Goal: Task Accomplishment & Management: Manage account settings

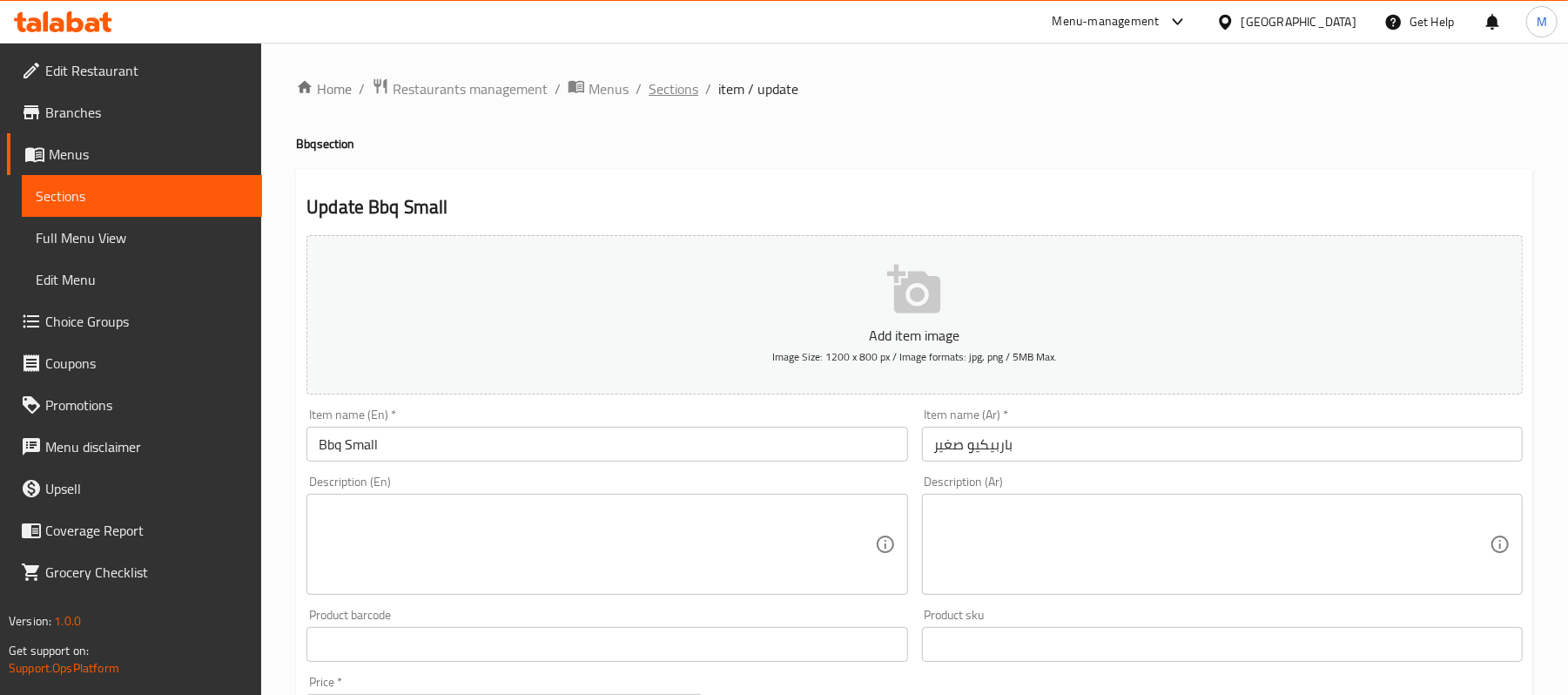
click at [658, 98] on span "Sections" at bounding box center [673, 89] width 50 height 21
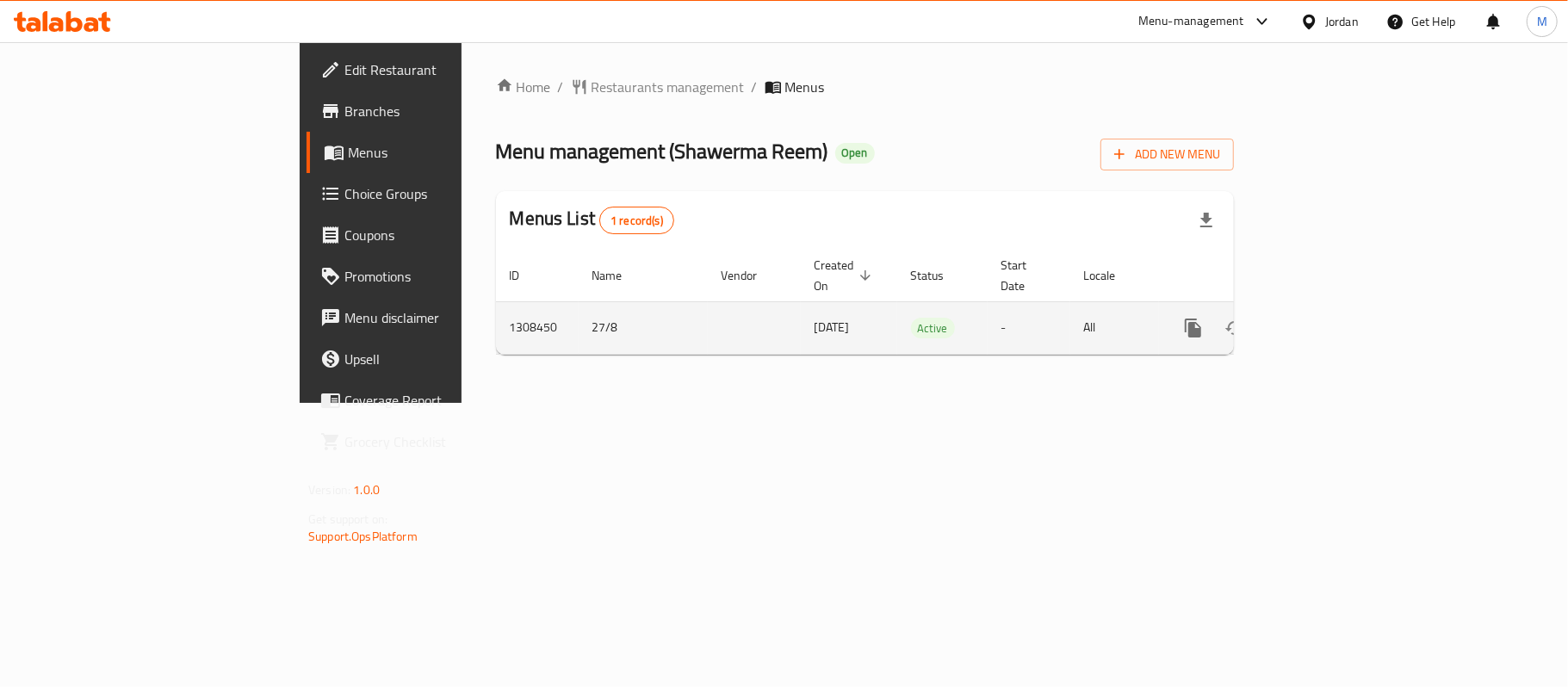
click at [1328, 318] on icon "enhanced table" at bounding box center [1317, 328] width 21 height 21
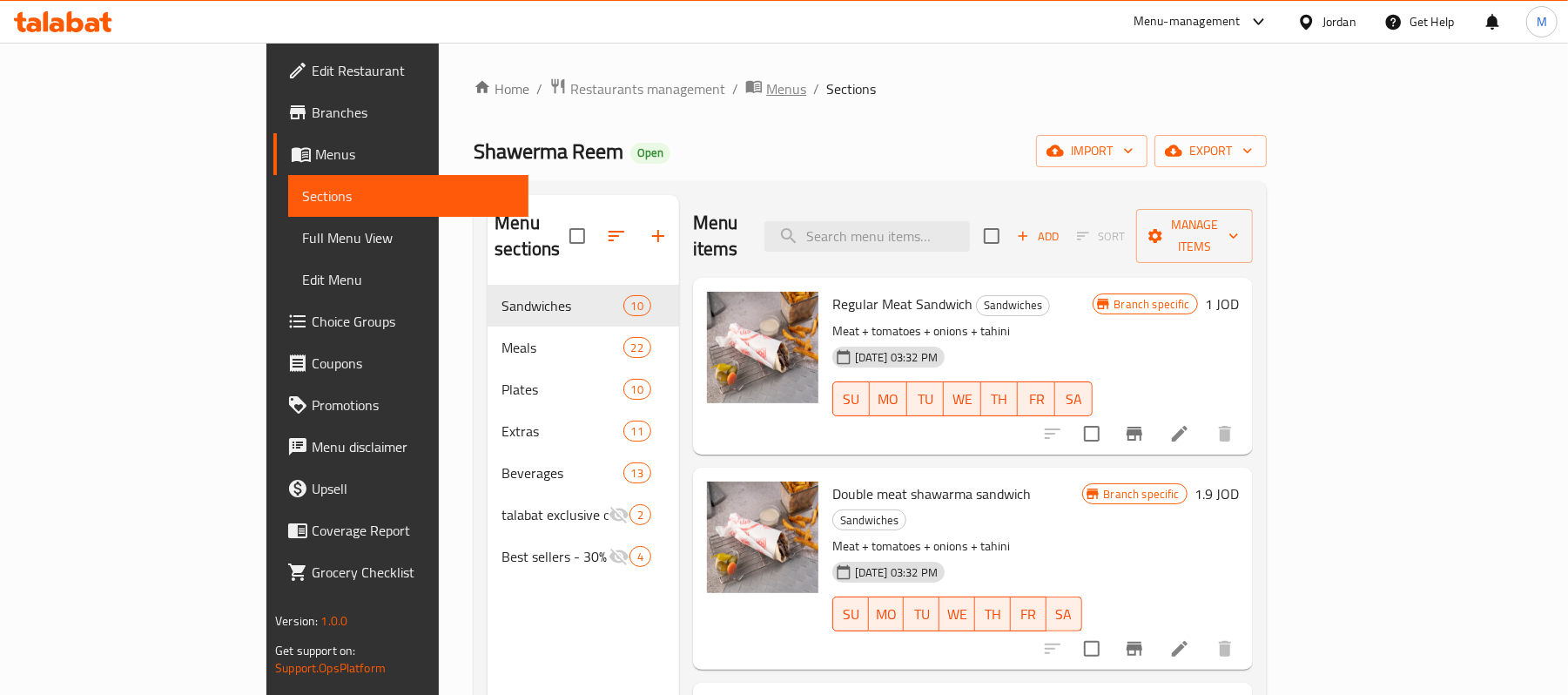
click at [766, 99] on span "Menus" at bounding box center [786, 89] width 40 height 21
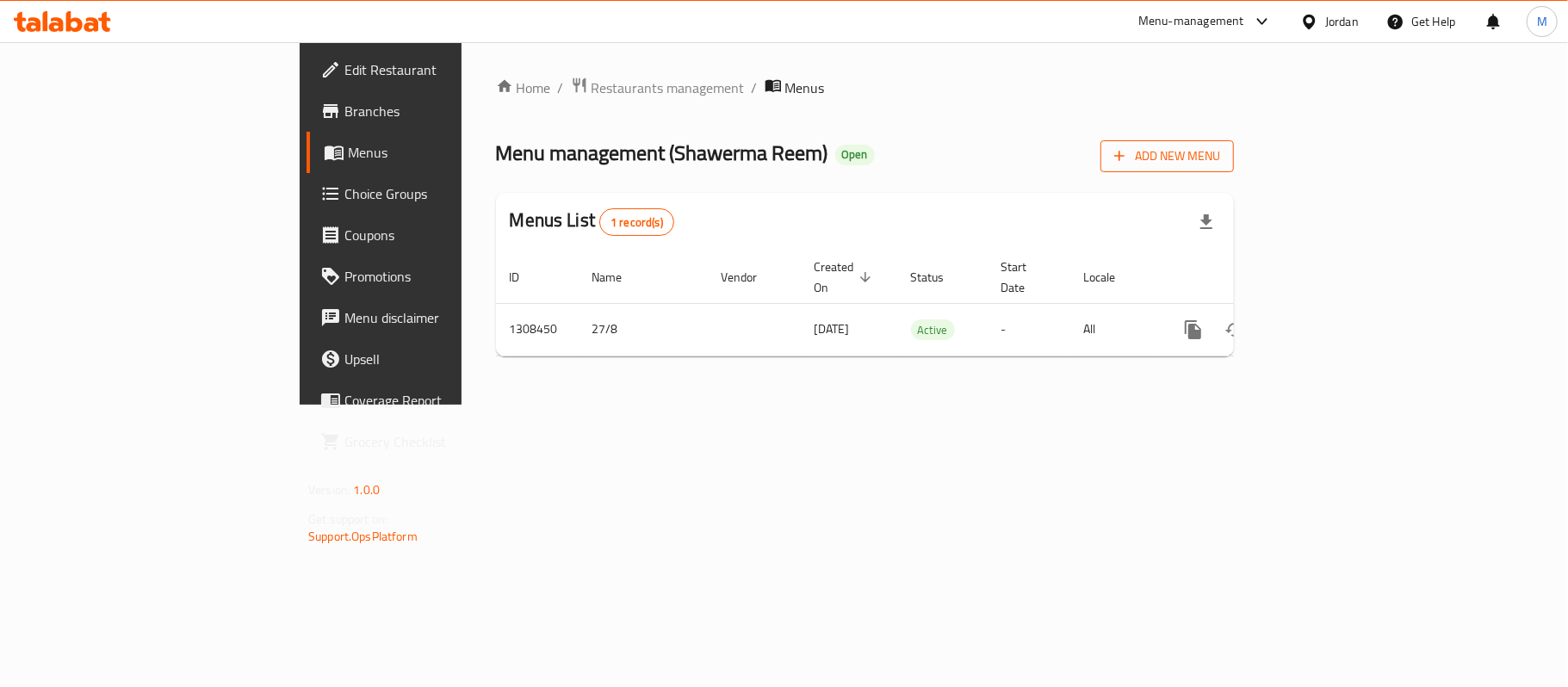
click at [1220, 158] on span "Add New Menu" at bounding box center [1167, 156] width 106 height 22
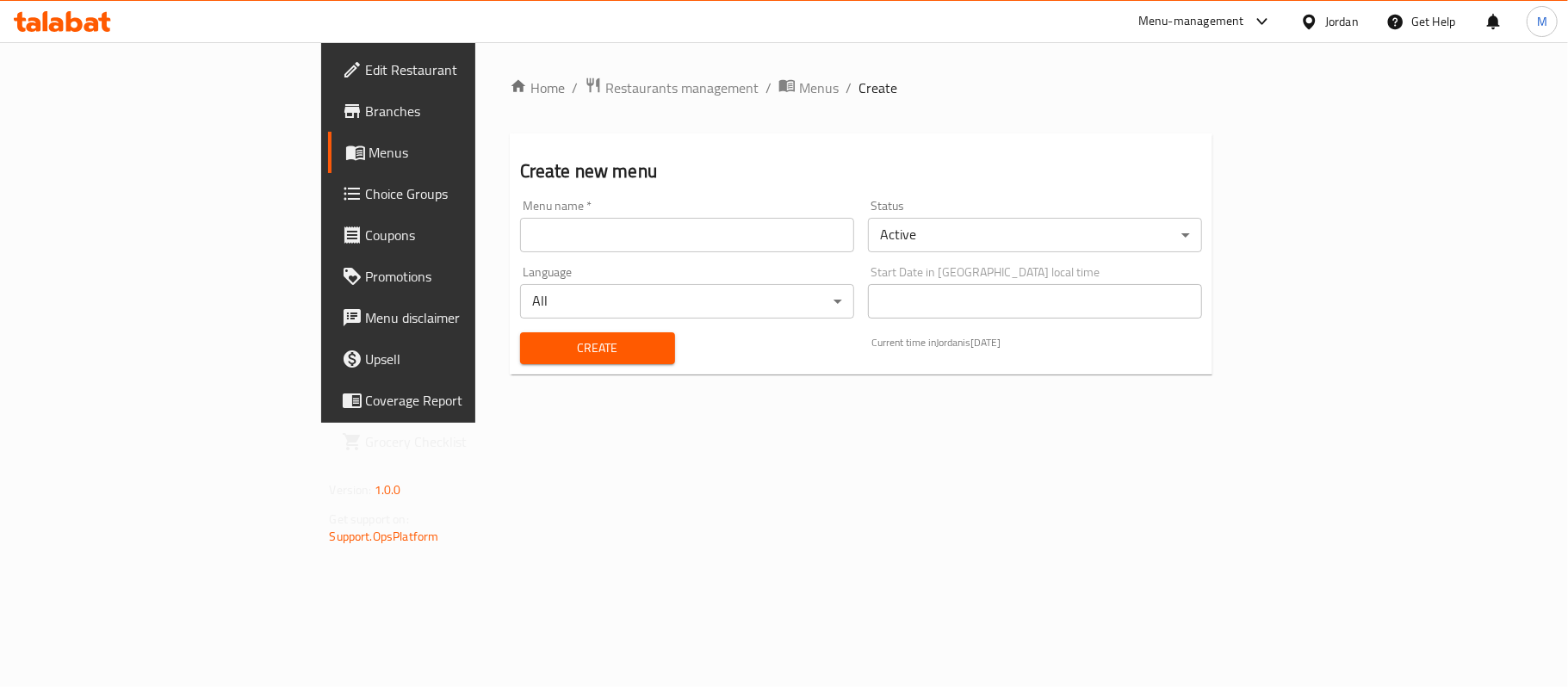
click at [762, 249] on input "text" at bounding box center [687, 235] width 334 height 34
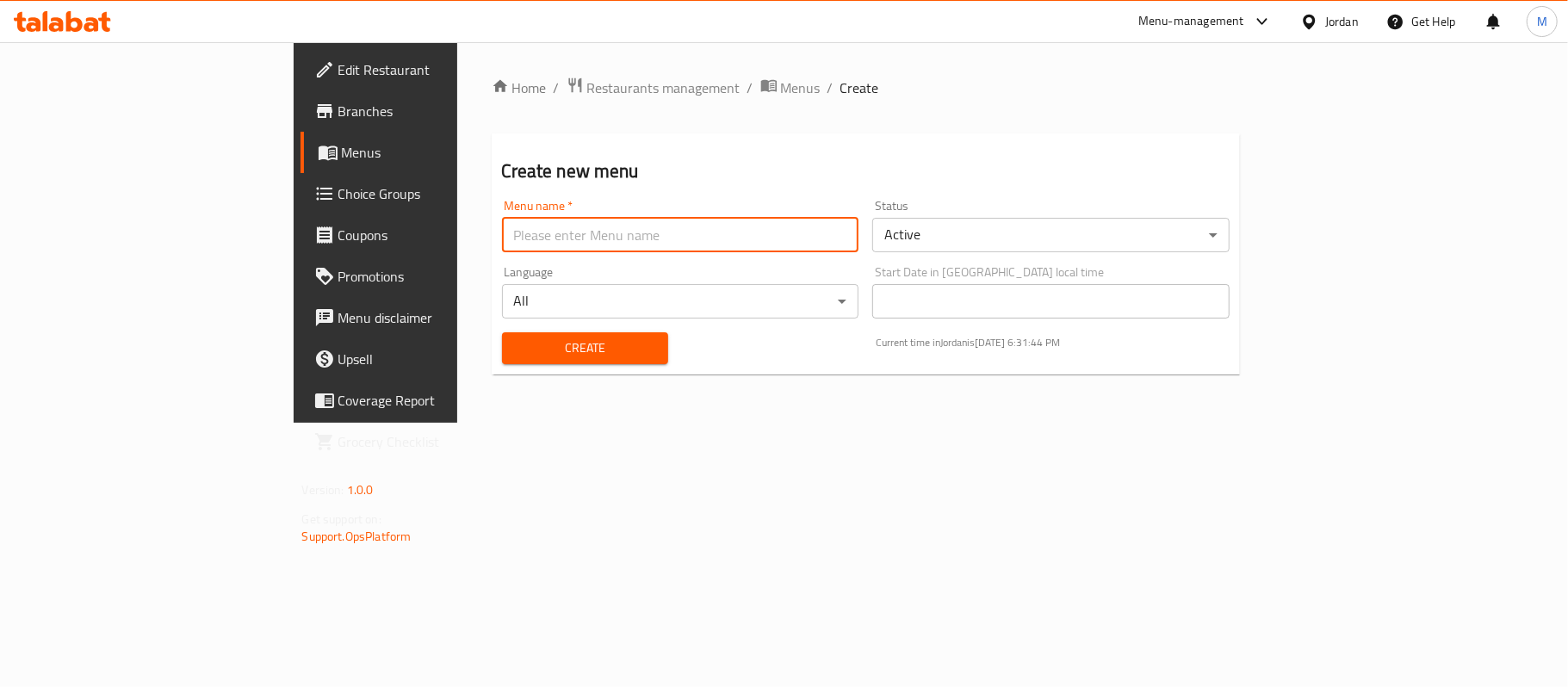
type input "new menu -"
click at [1044, 238] on body "​ Menu-management Jordan Get Help M Edit Restaurant Branches Menus Choice Group…" at bounding box center [784, 364] width 1568 height 645
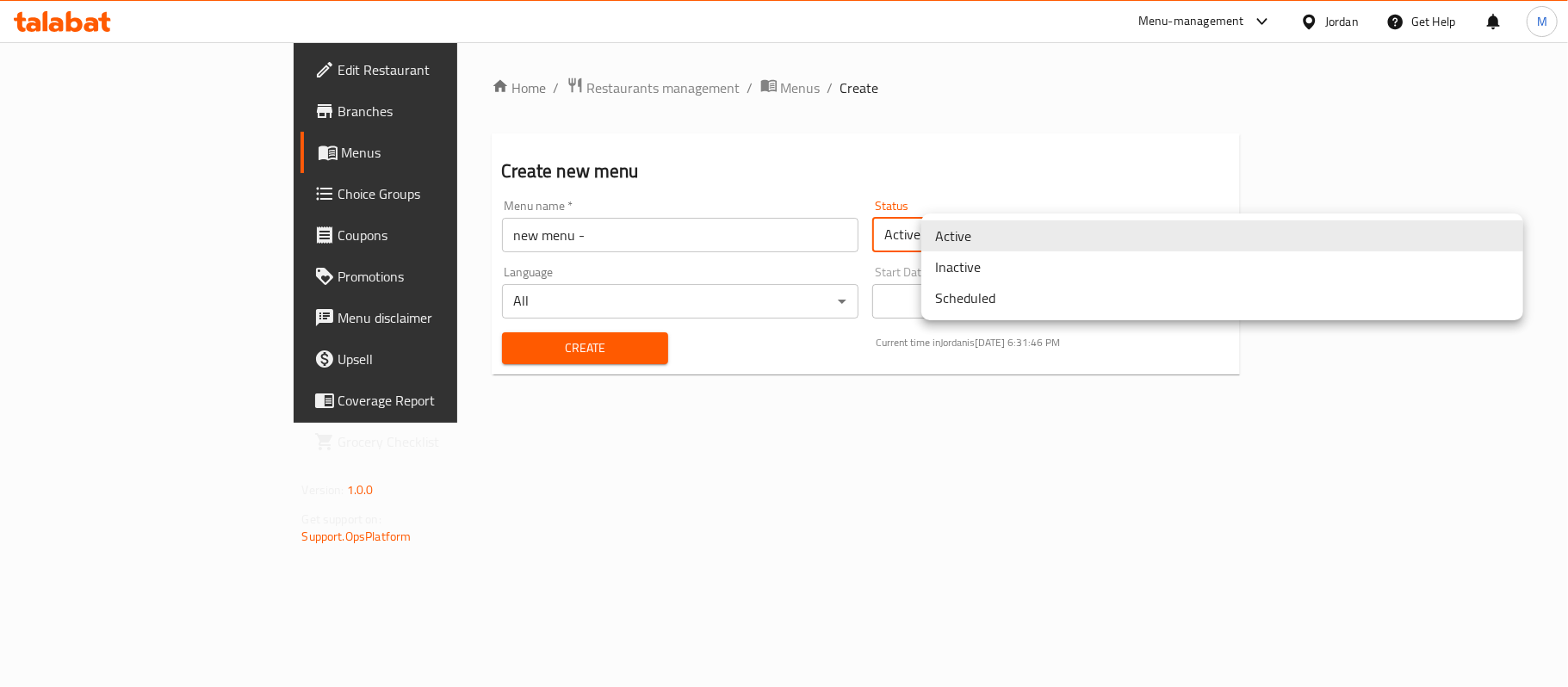
click at [1002, 269] on li "Inactive" at bounding box center [1222, 267] width 602 height 31
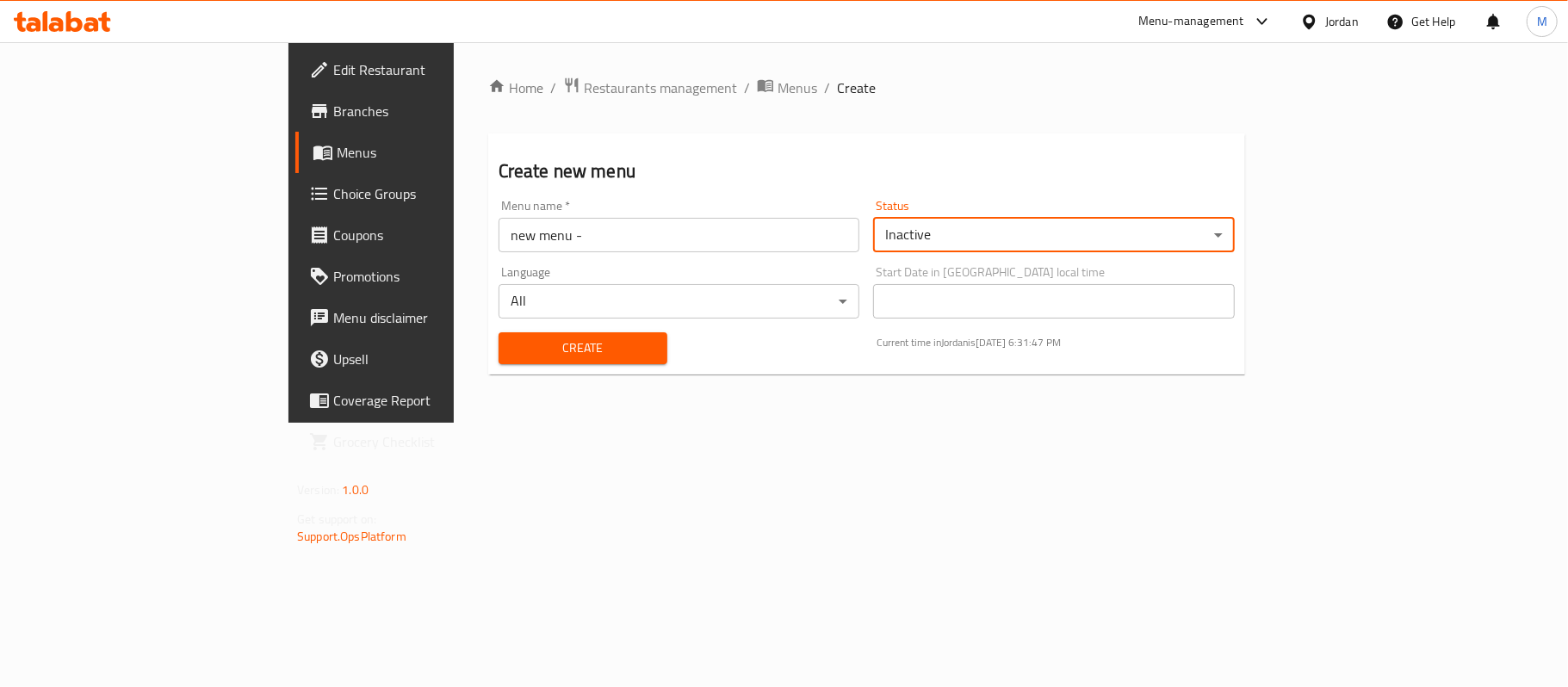
click at [565, 353] on span "Create" at bounding box center [583, 348] width 141 height 22
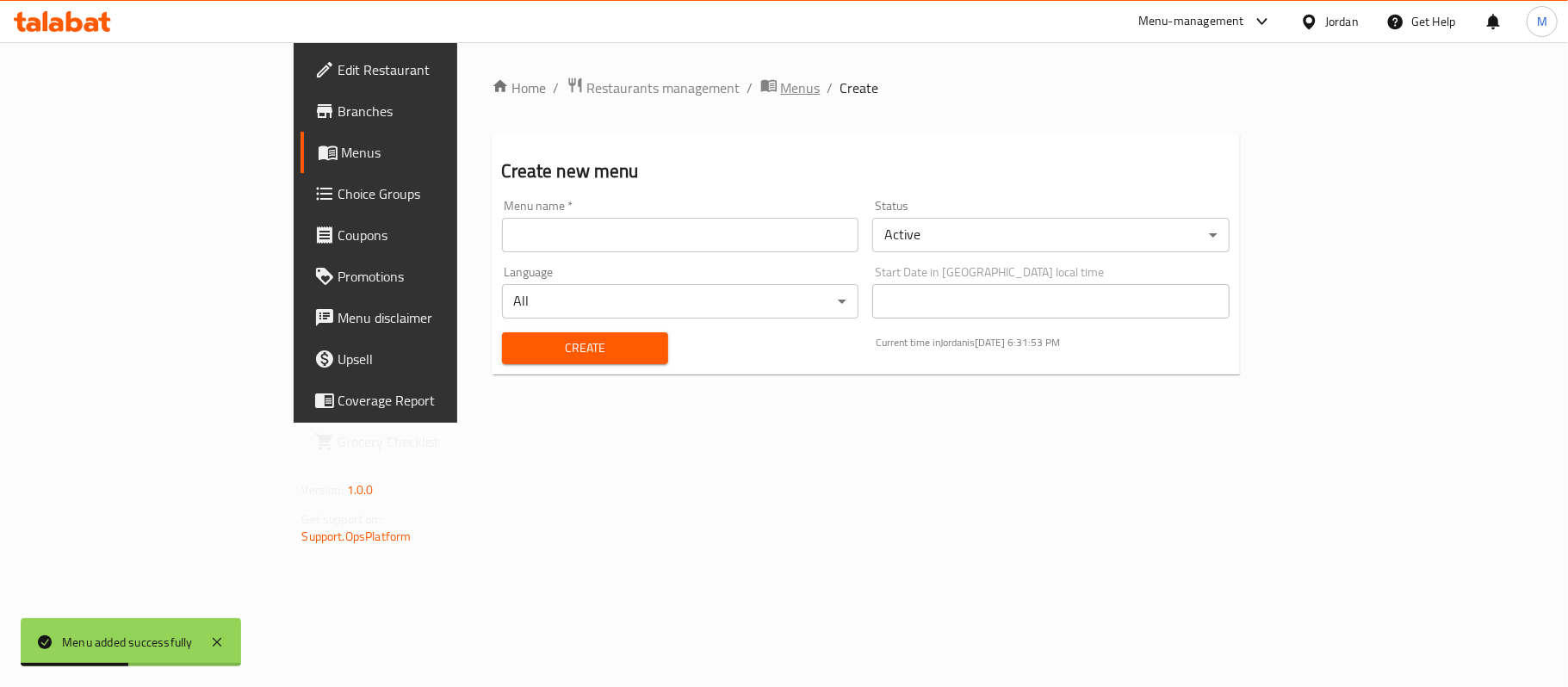
click at [760, 84] on icon "breadcrumb" at bounding box center [769, 85] width 17 height 17
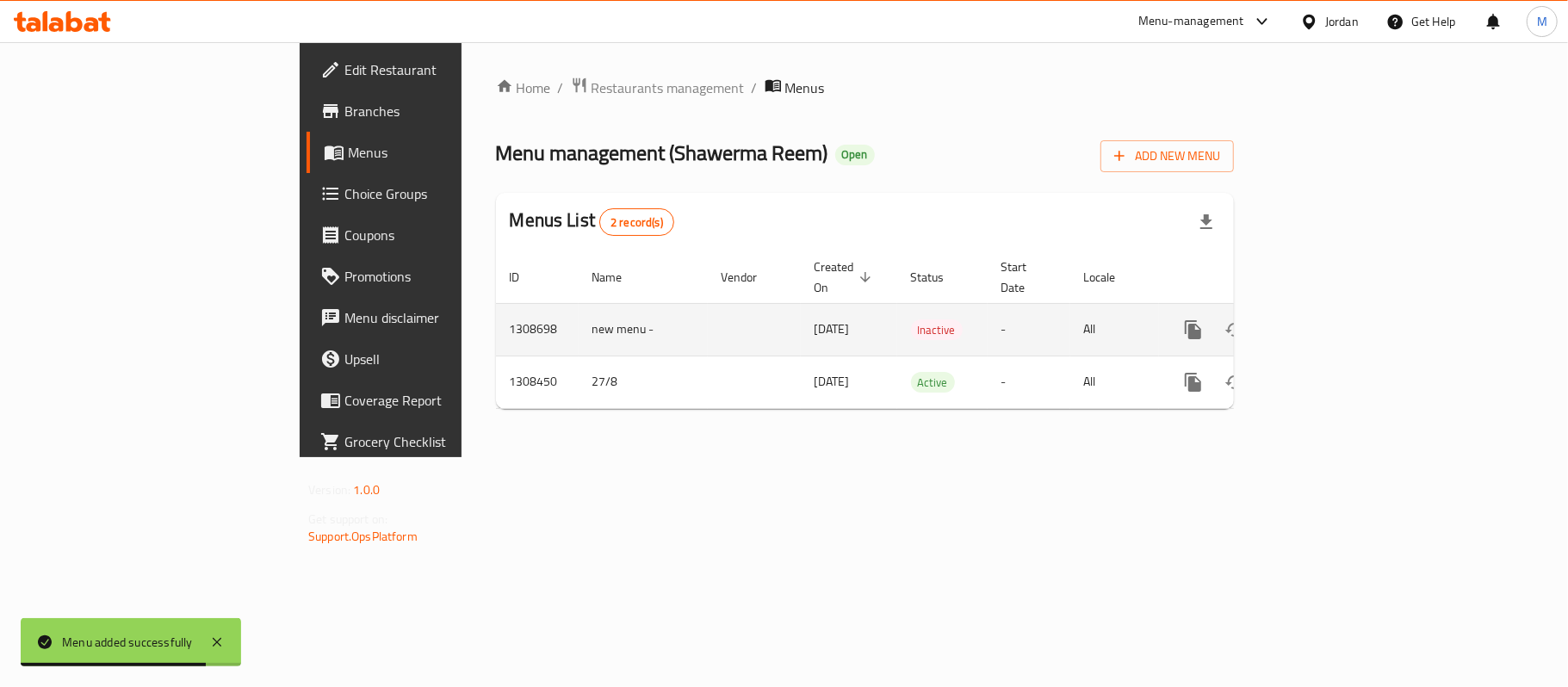
click at [1352, 305] on td "enhanced table" at bounding box center [1255, 329] width 193 height 53
click at [1328, 319] on icon "enhanced table" at bounding box center [1317, 330] width 21 height 21
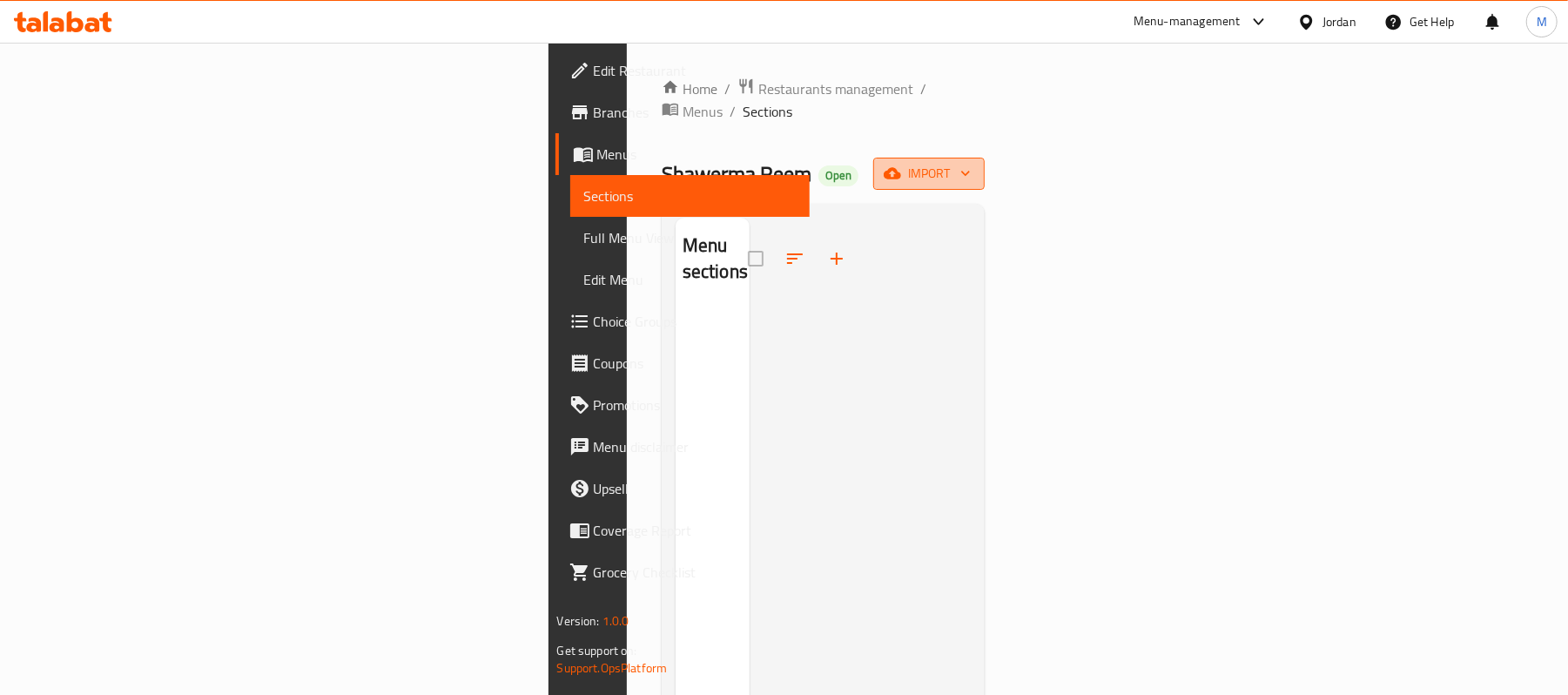
click at [985, 165] on button "import" at bounding box center [929, 173] width 111 height 32
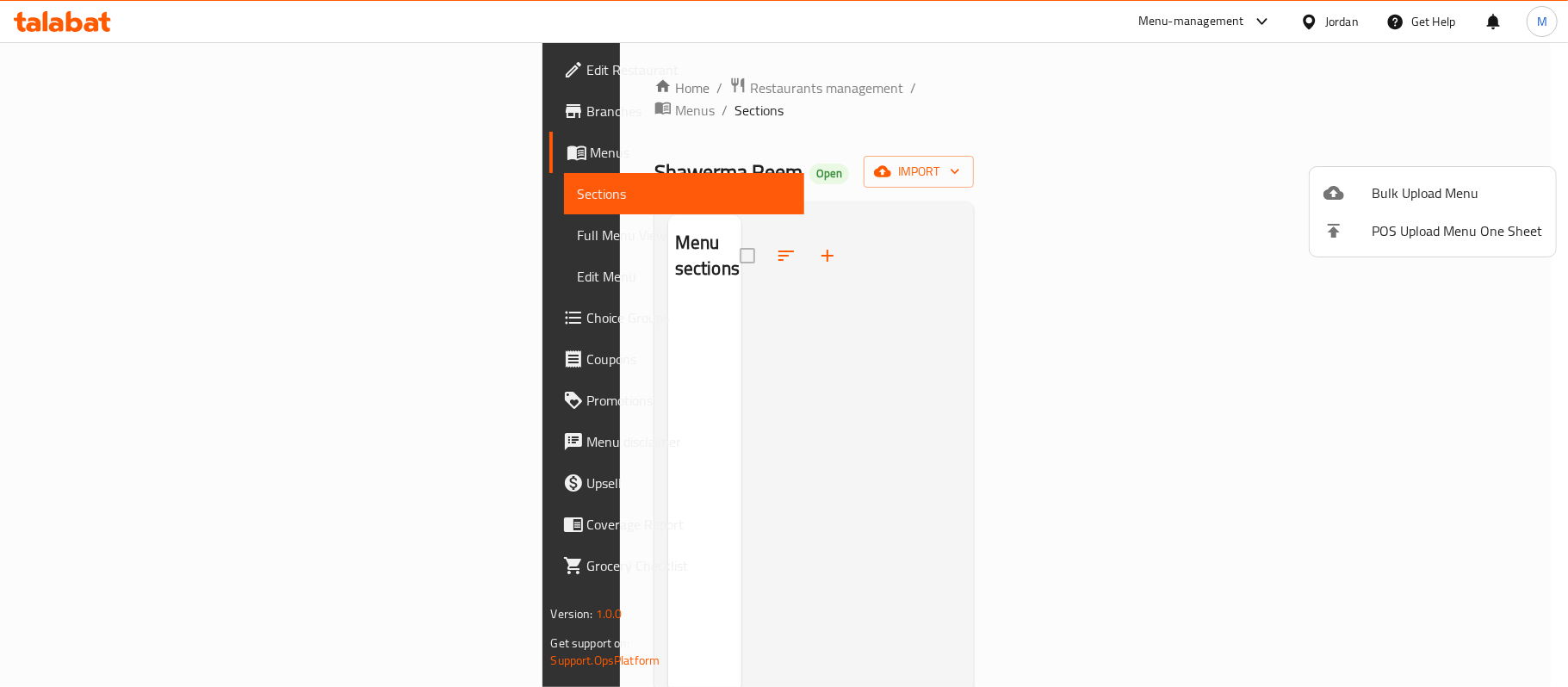
click at [1061, 150] on div at bounding box center [784, 344] width 1568 height 687
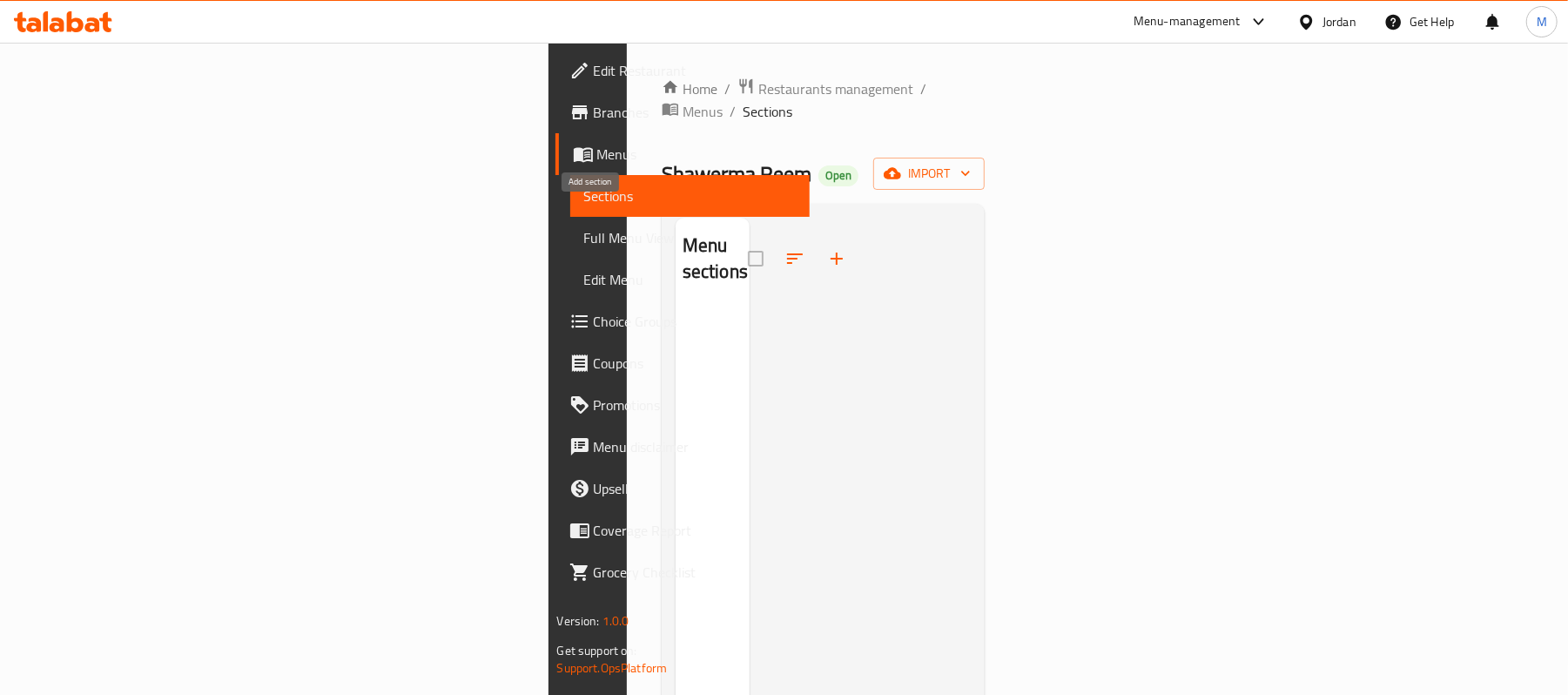
click at [816, 238] on button "button" at bounding box center [837, 259] width 42 height 42
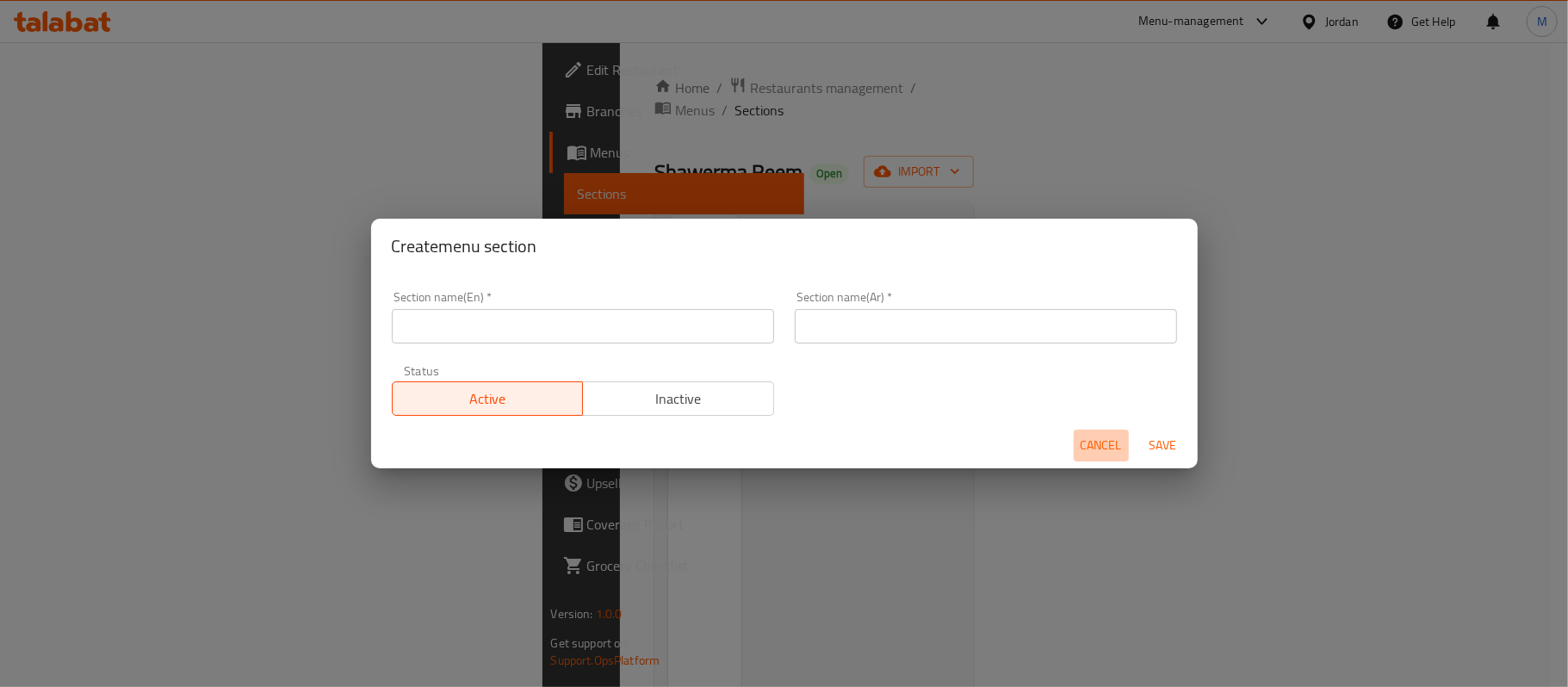
click at [1118, 446] on span "Cancel" at bounding box center [1101, 445] width 41 height 22
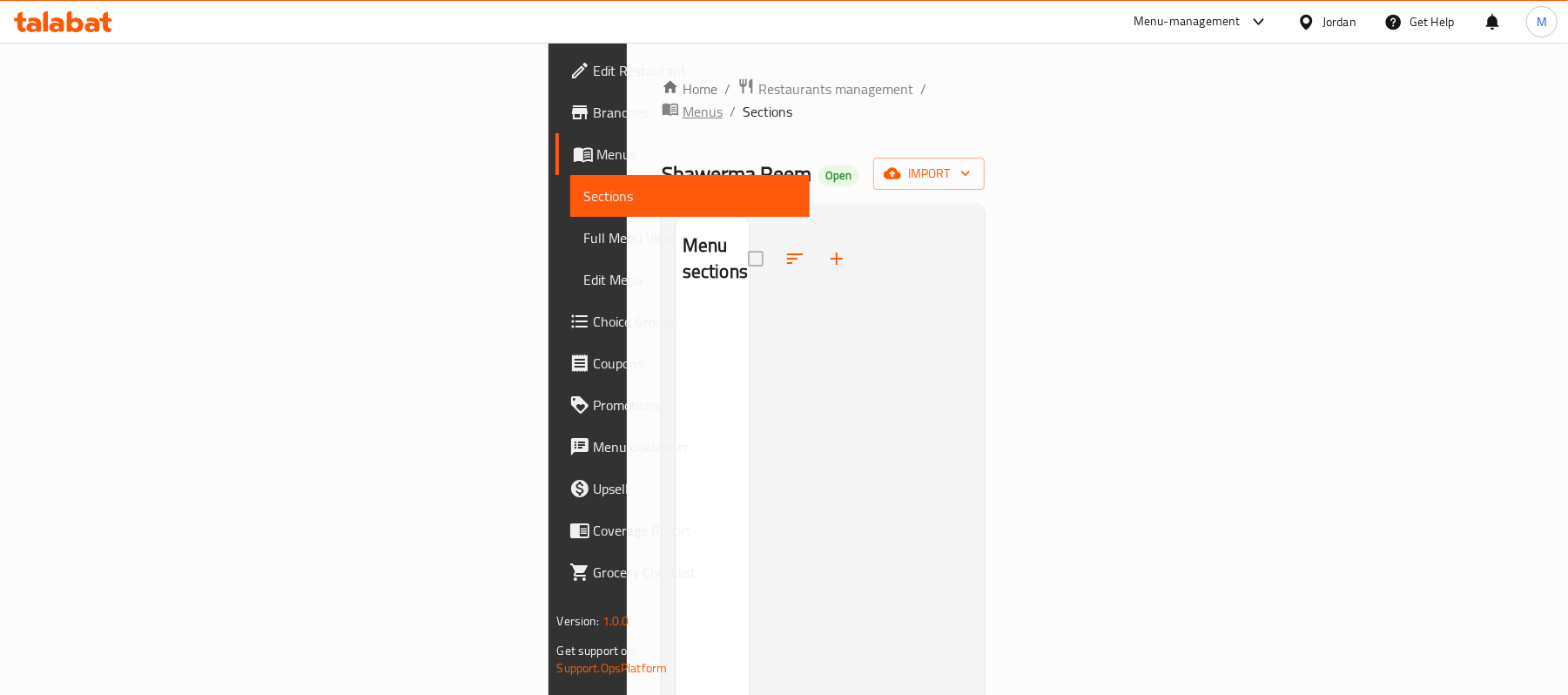
click at [683, 101] on span "Menus" at bounding box center [703, 111] width 40 height 21
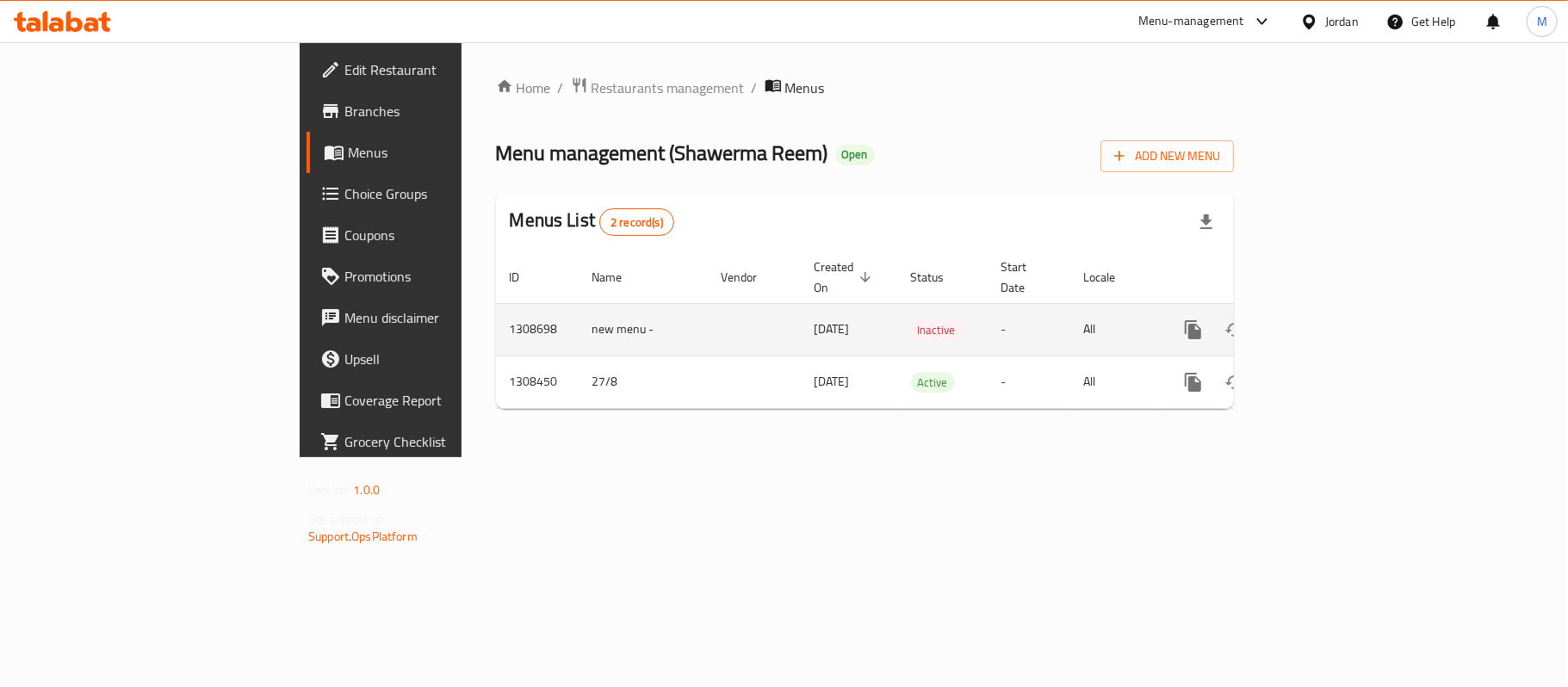
click at [579, 303] on td "new menu -" at bounding box center [643, 329] width 129 height 53
copy tr "1308698 new menu -"
drag, startPoint x: 459, startPoint y: 315, endPoint x: 297, endPoint y: 305, distance: 162.3
click at [496, 305] on tr "1308698 new menu - [DATE] Inactive - All" at bounding box center [924, 329] width 856 height 53
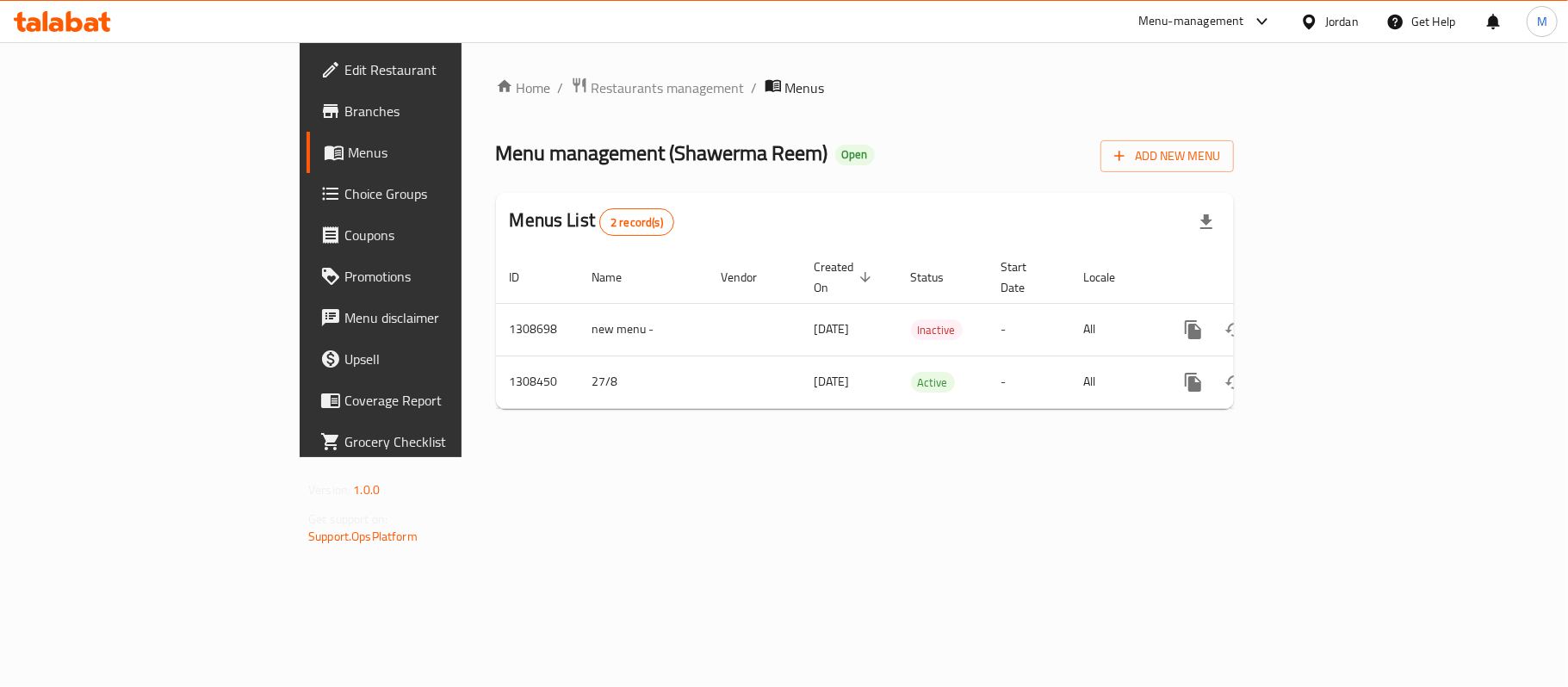
click at [521, 157] on span "Menu management ( Shawerma Reem )" at bounding box center [662, 152] width 332 height 39
copy span "Shawerma Reem"
drag, startPoint x: 521, startPoint y: 157, endPoint x: 579, endPoint y: 150, distance: 58.4
click at [579, 150] on span "Menu management ( Shawerma Reem )" at bounding box center [662, 152] width 332 height 39
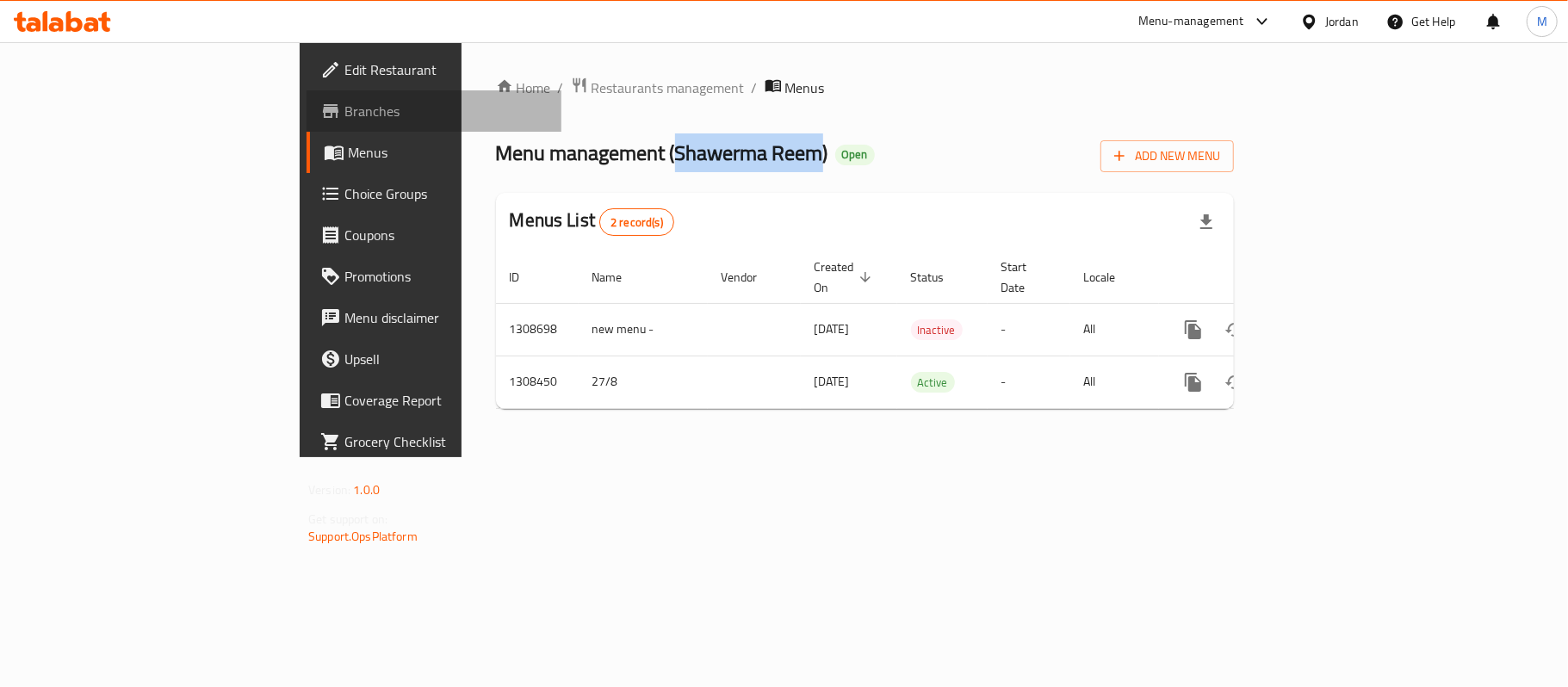
click at [344, 110] on span "Branches" at bounding box center [446, 111] width 203 height 21
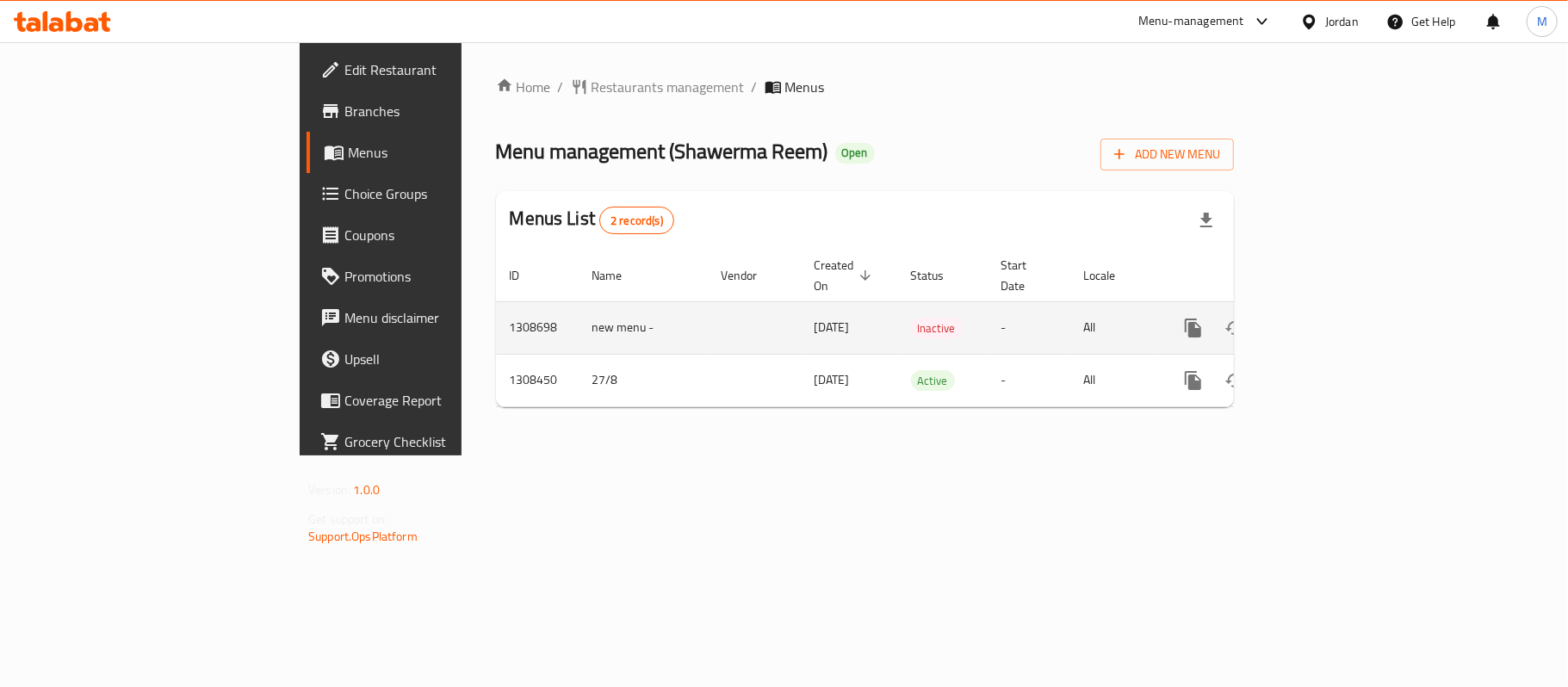
click at [496, 325] on td "1308698" at bounding box center [537, 327] width 83 height 53
click at [496, 307] on td "1308698" at bounding box center [537, 327] width 83 height 53
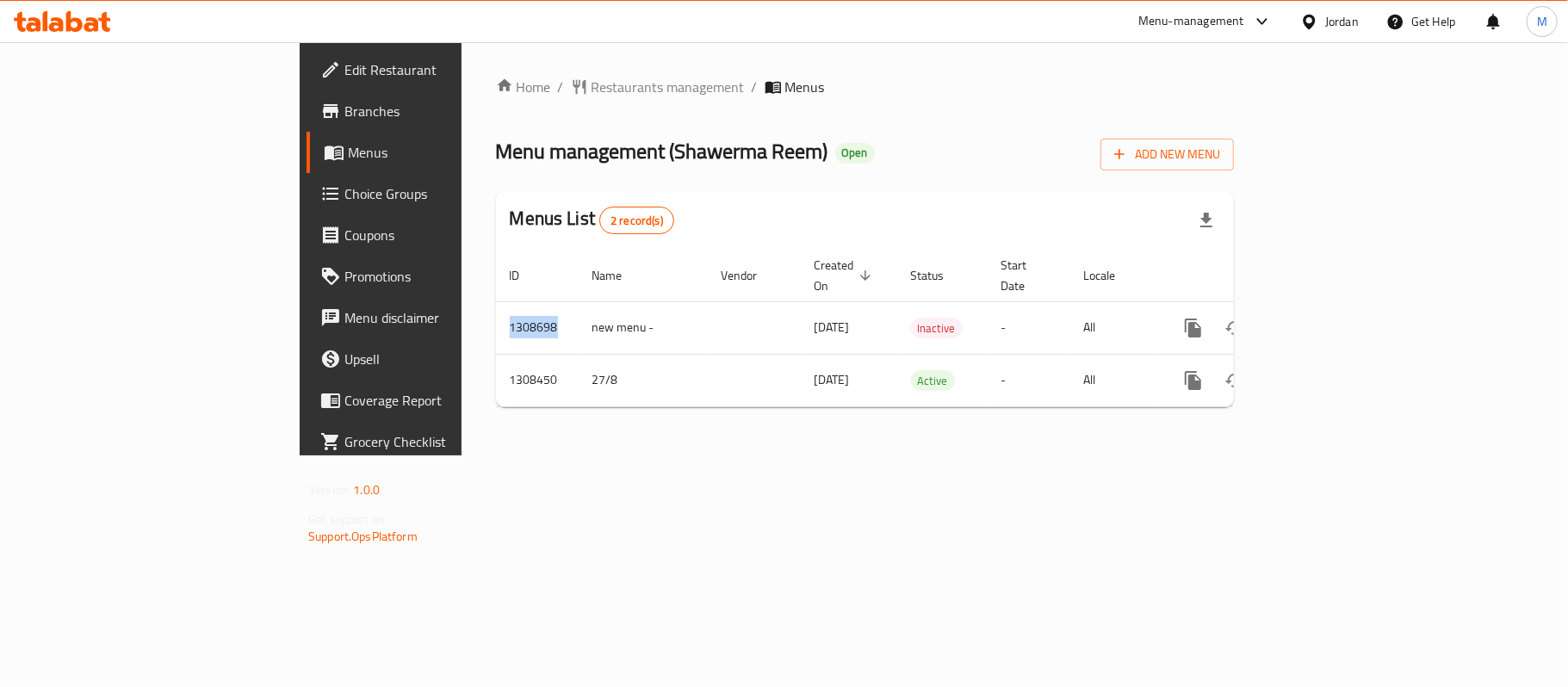
copy td "1308698"
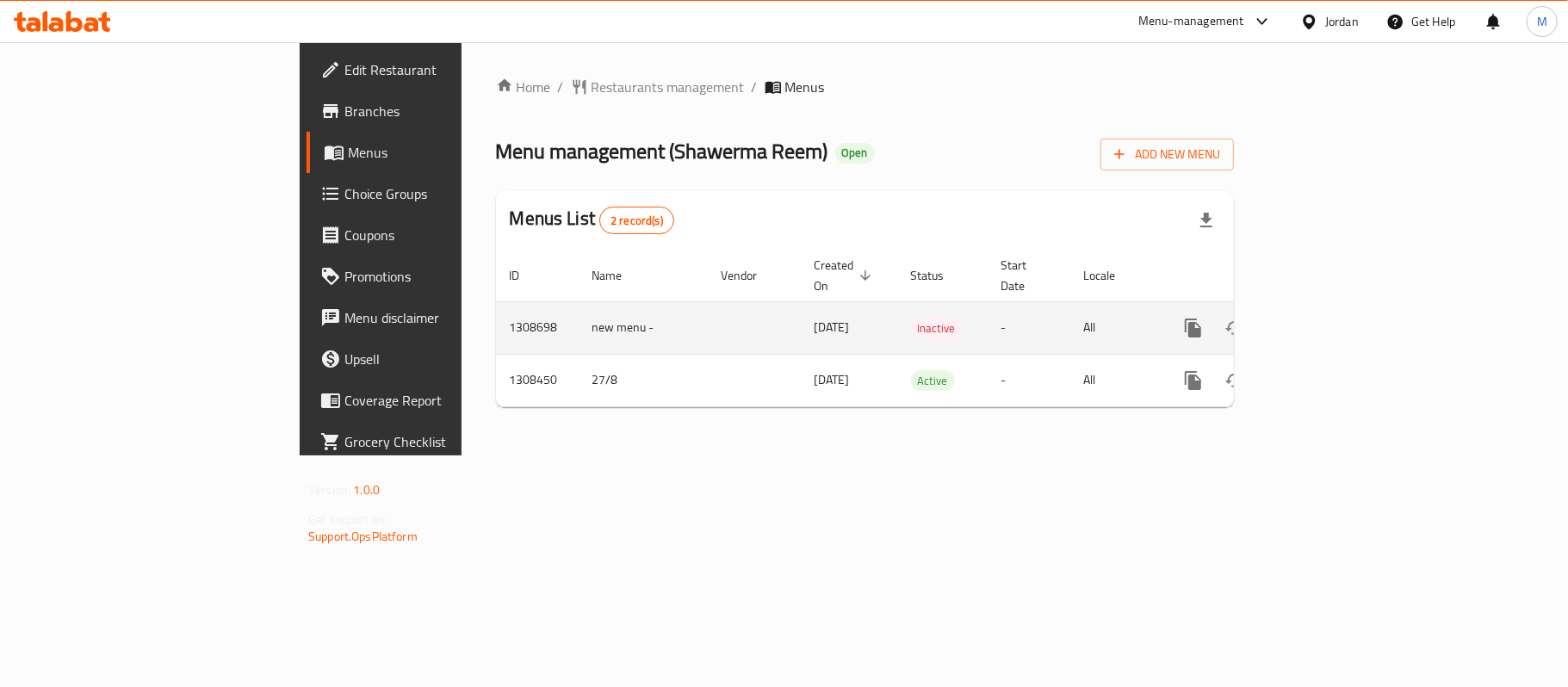
click at [579, 313] on td "new menu -" at bounding box center [643, 327] width 129 height 53
copy td "new menu -"
drag, startPoint x: 393, startPoint y: 313, endPoint x: 455, endPoint y: 307, distance: 62.3
click at [579, 307] on td "new menu -" at bounding box center [643, 327] width 129 height 53
click at [1328, 318] on icon "enhanced table" at bounding box center [1317, 328] width 21 height 21
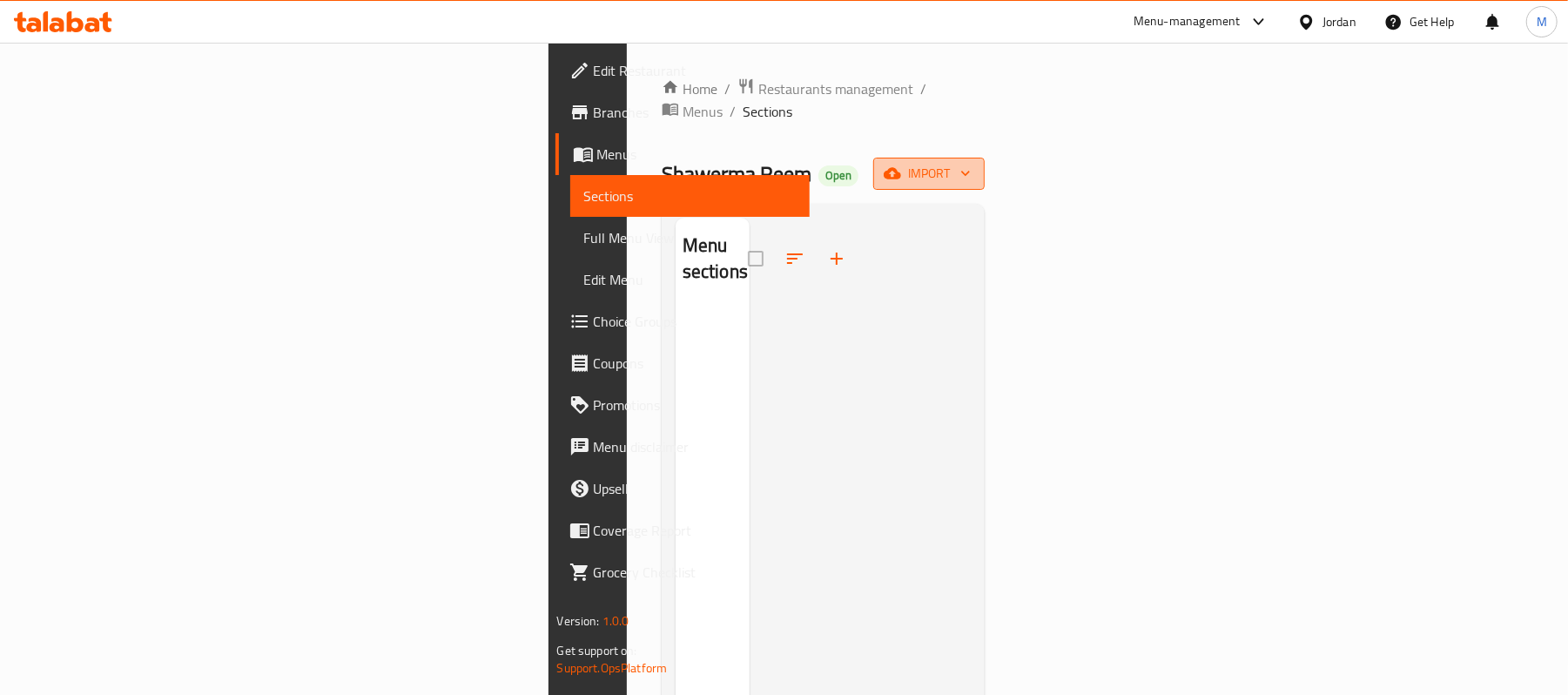
click at [985, 158] on button "import" at bounding box center [929, 173] width 111 height 32
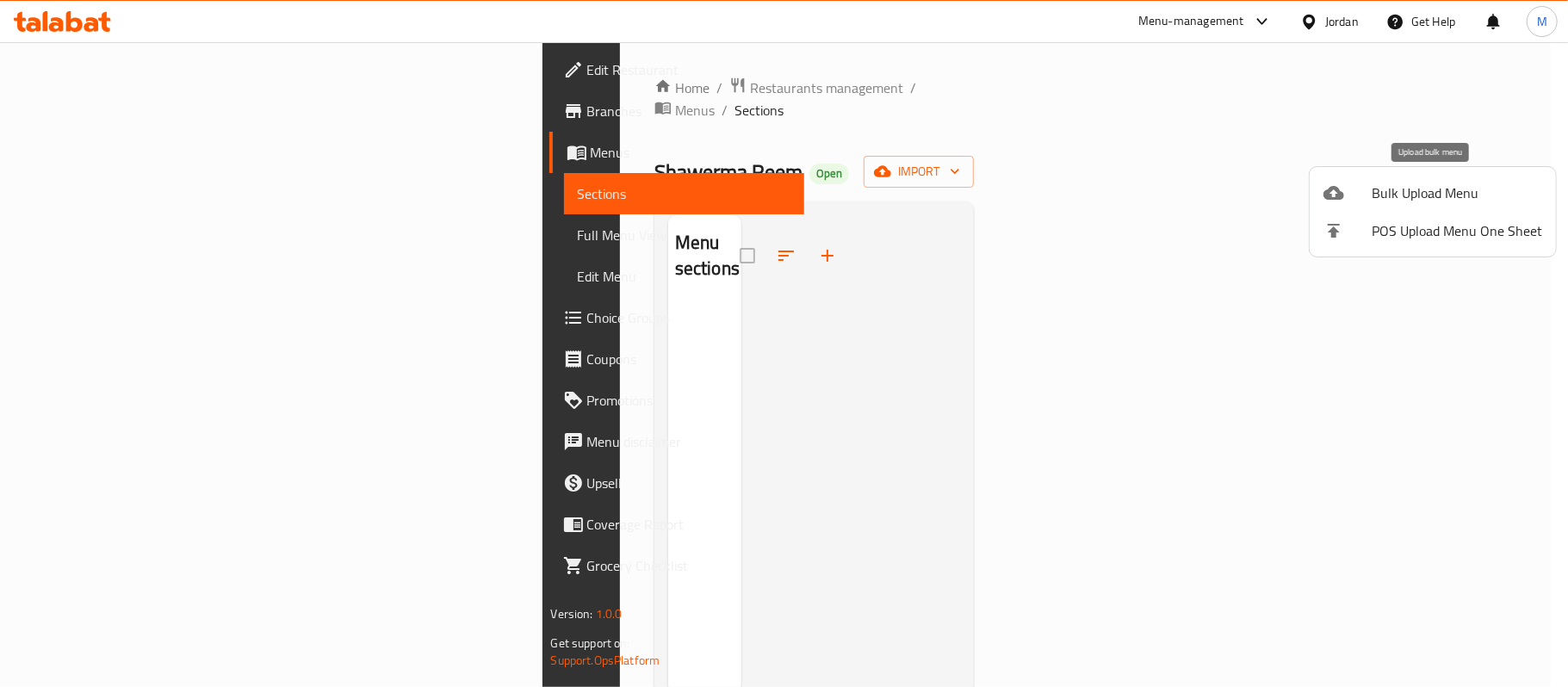
click at [1351, 186] on div at bounding box center [1348, 193] width 48 height 21
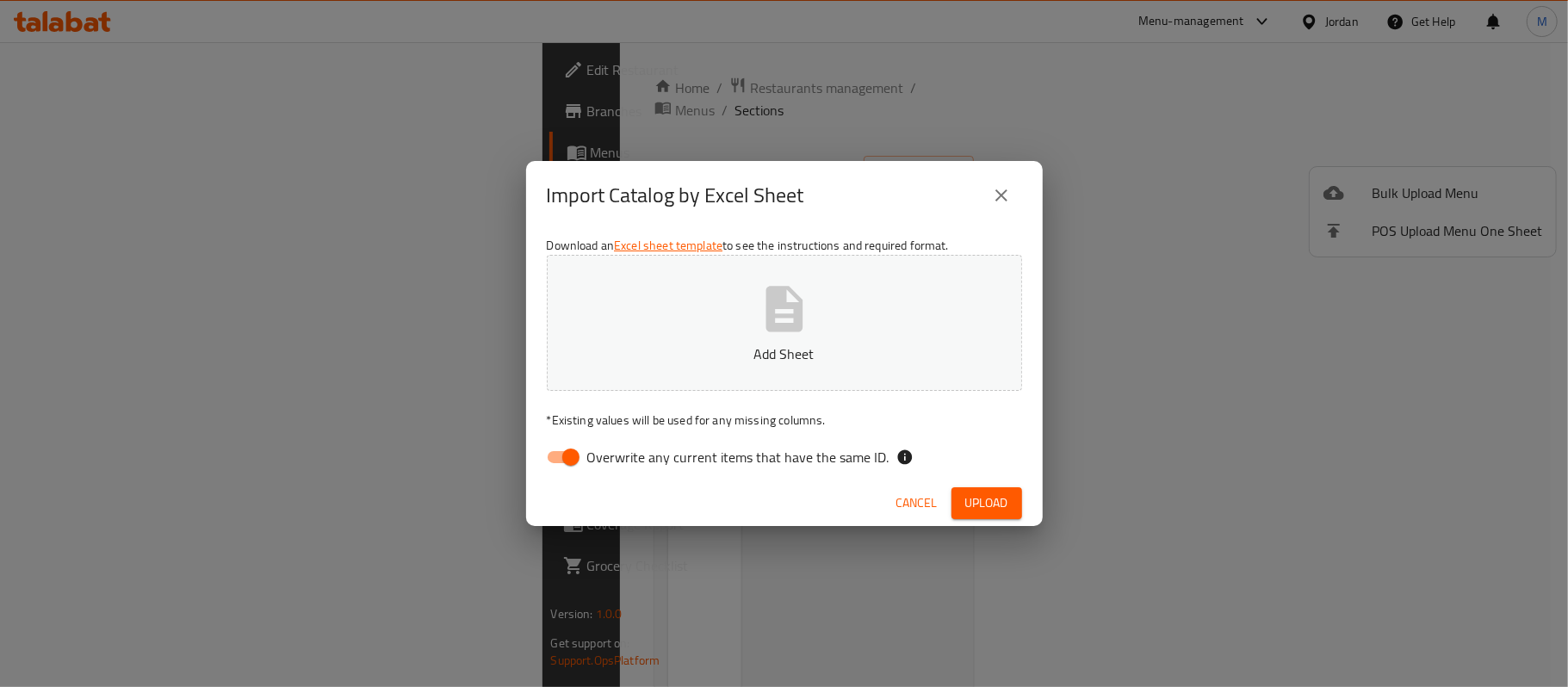
click at [779, 308] on icon "button" at bounding box center [784, 308] width 37 height 46
click at [555, 452] on input "Overwrite any current items that have the same ID." at bounding box center [571, 457] width 98 height 33
checkbox input "false"
click at [976, 482] on div "Cancel Upload" at bounding box center [784, 503] width 517 height 46
click at [982, 494] on span "Upload" at bounding box center [987, 503] width 43 height 22
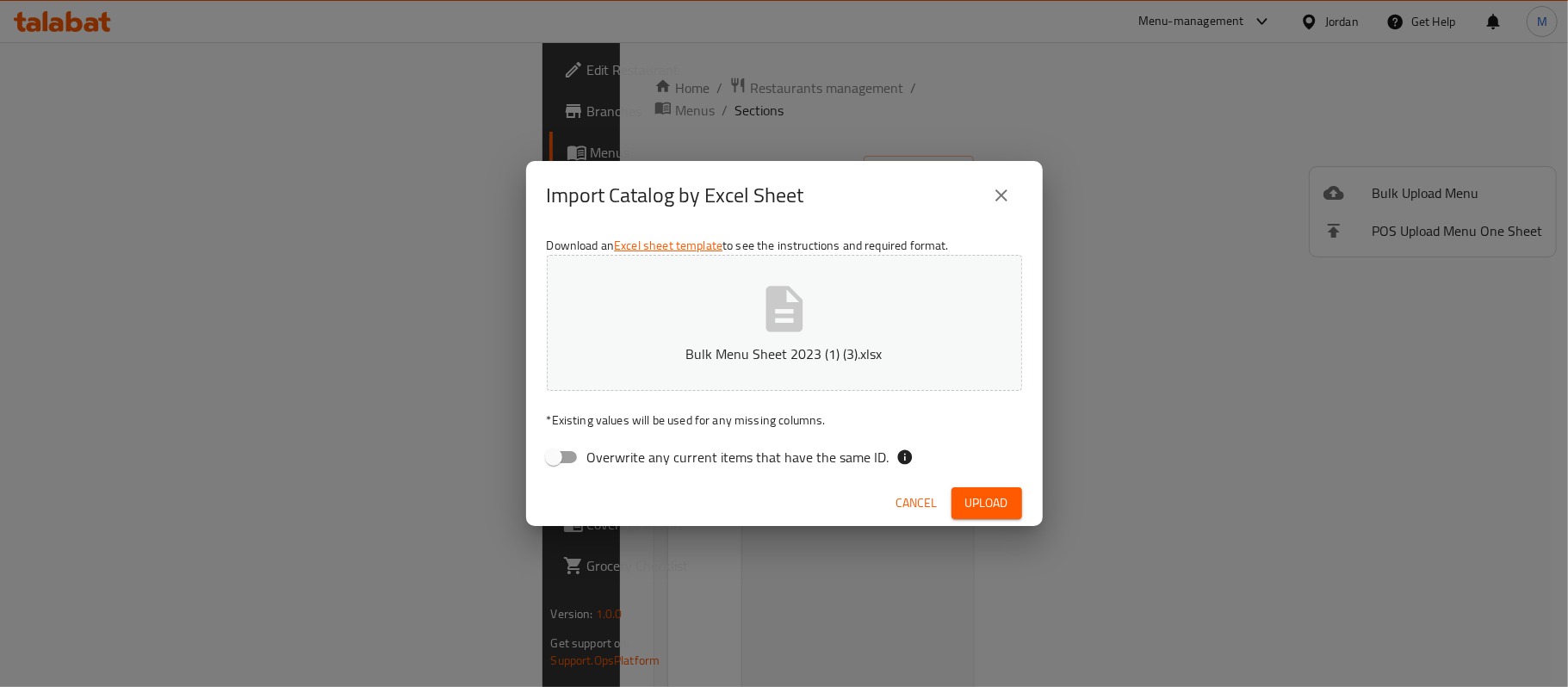
click at [800, 344] on p "Bulk Menu Sheet 2023 (1) (3).xlsx" at bounding box center [784, 354] width 422 height 21
click at [969, 500] on span "Upload" at bounding box center [987, 503] width 43 height 22
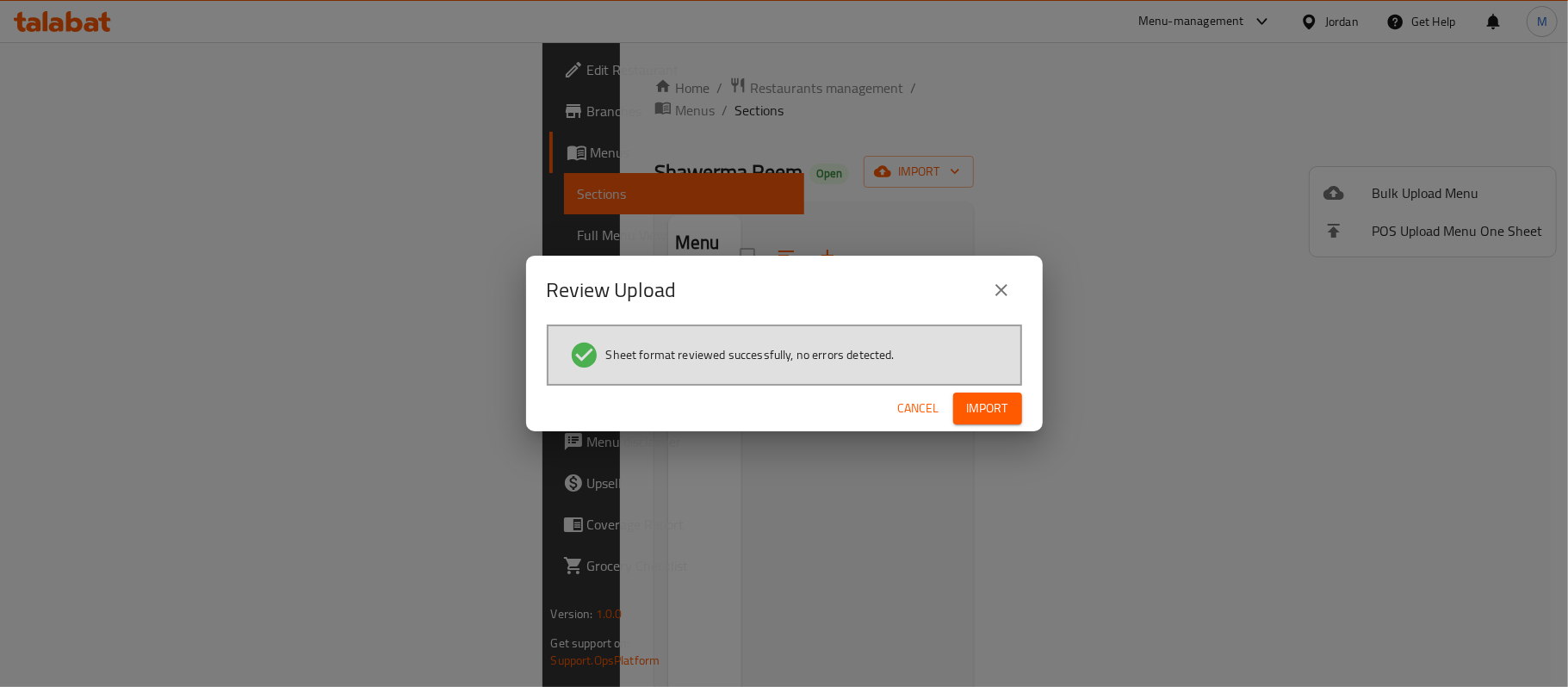
click at [971, 386] on div "Cancel Import" at bounding box center [784, 408] width 517 height 46
click at [972, 421] on button "Import" at bounding box center [988, 408] width 69 height 32
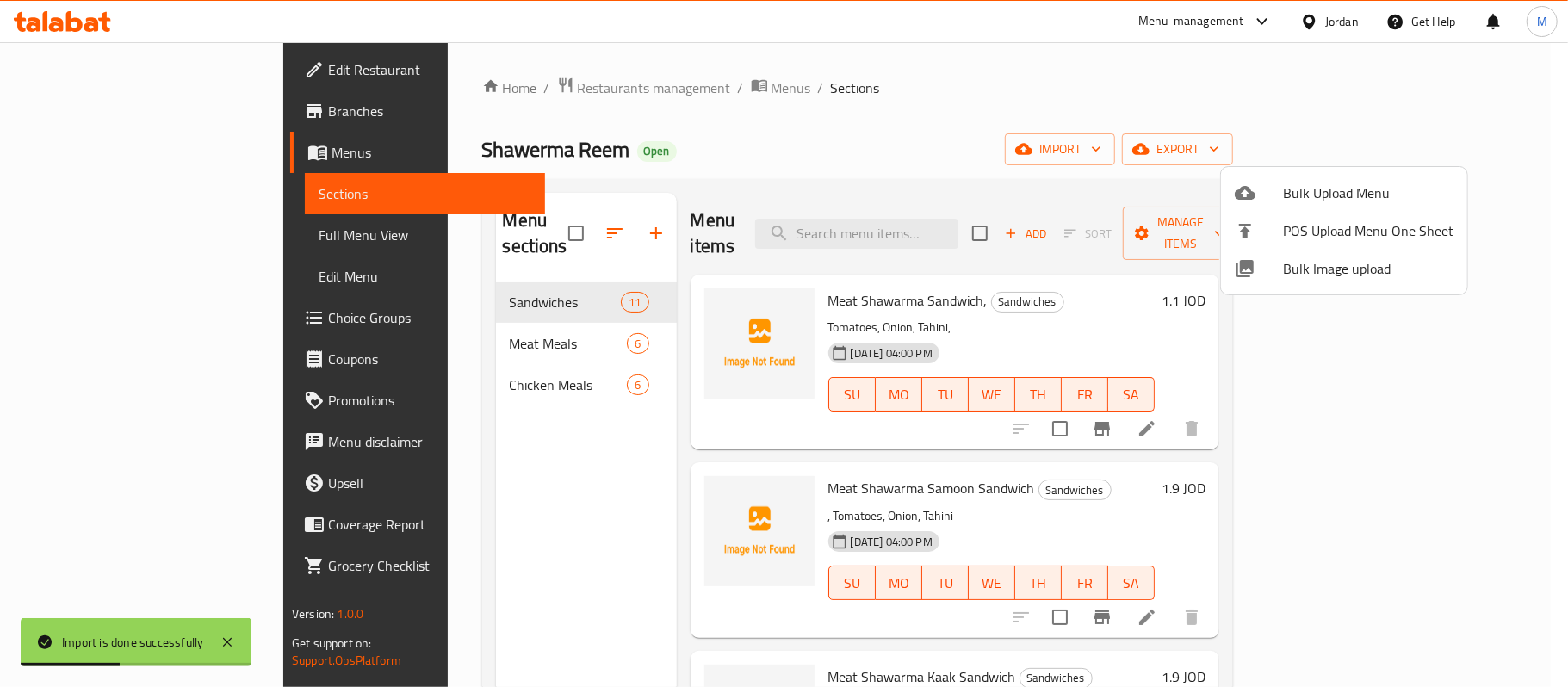
click at [71, 244] on div at bounding box center [784, 344] width 1568 height 687
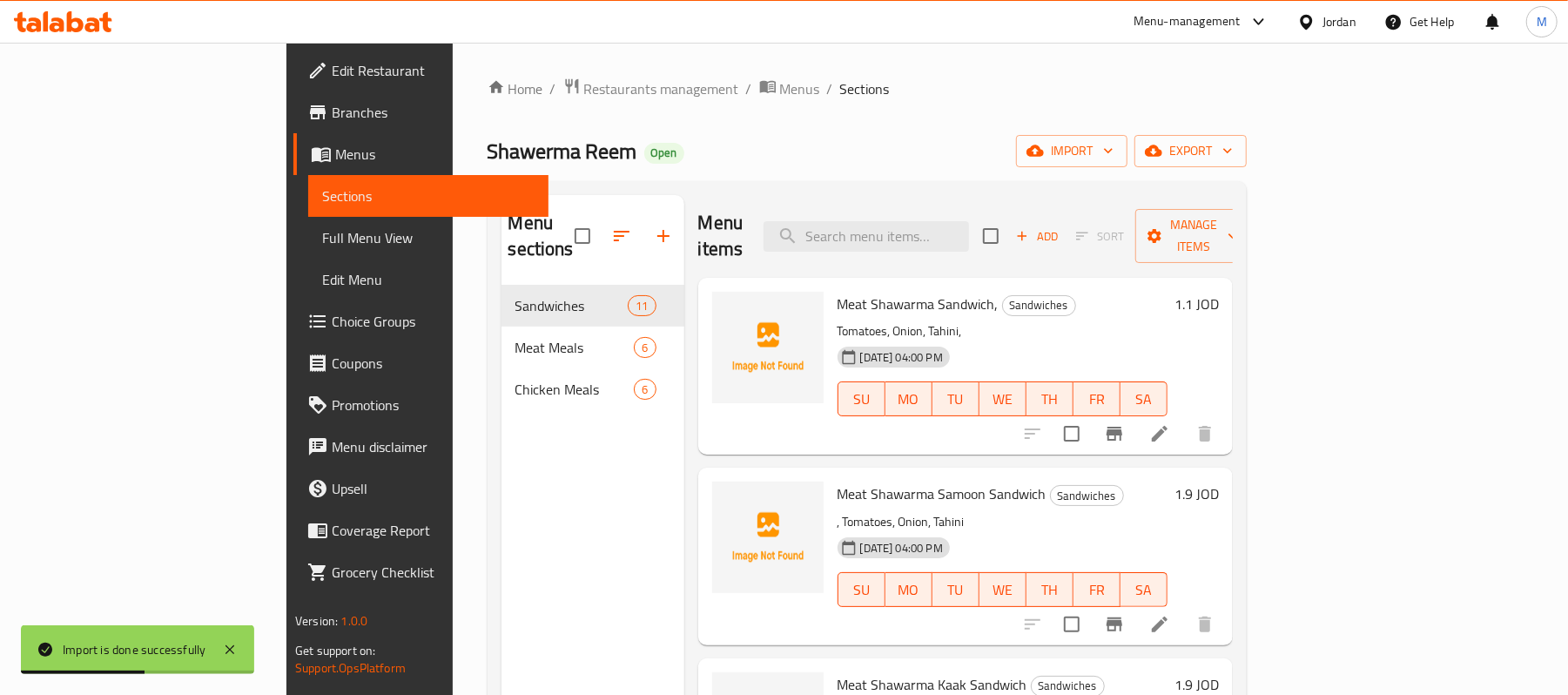
drag, startPoint x: 82, startPoint y: 245, endPoint x: 259, endPoint y: 251, distance: 177.1
click at [322, 245] on span "Full Menu View" at bounding box center [428, 238] width 212 height 21
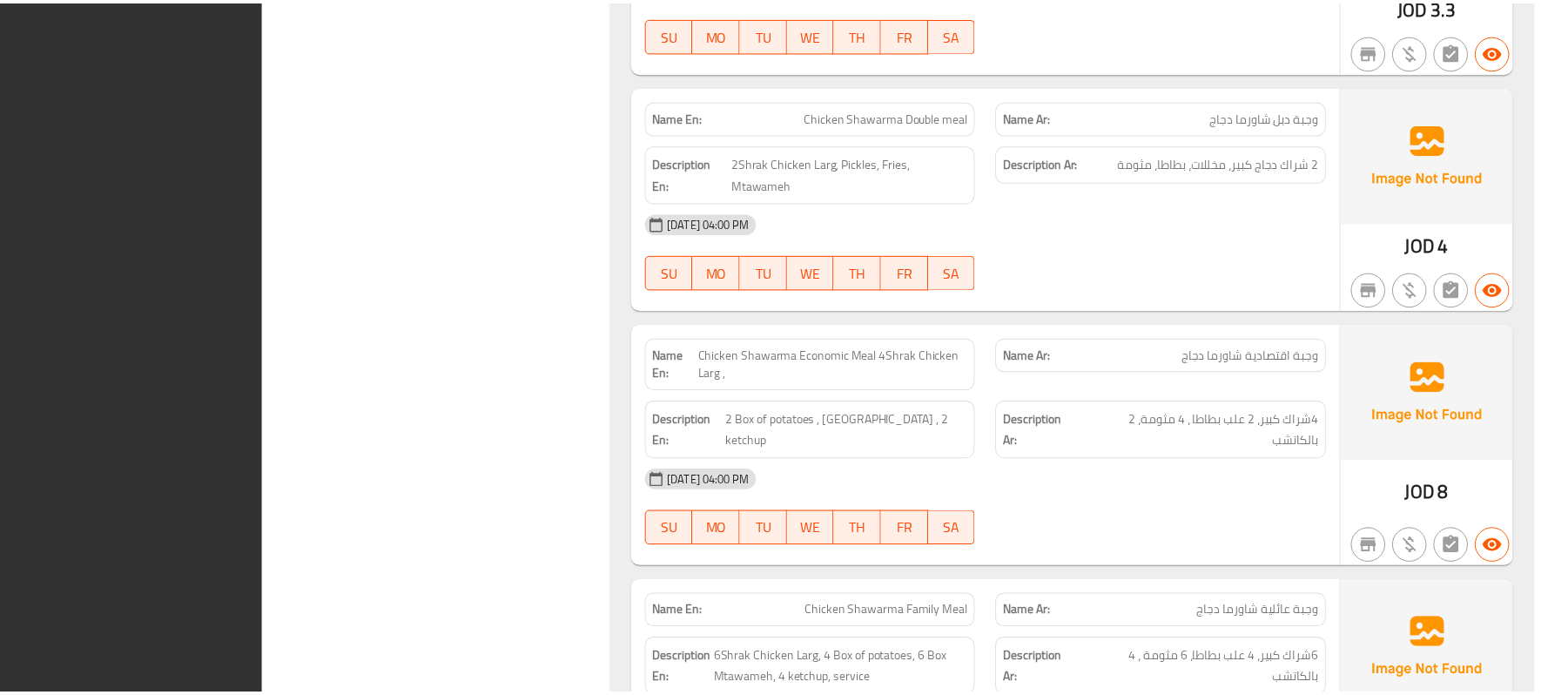
scroll to position [5109, 0]
